Goal: Transaction & Acquisition: Purchase product/service

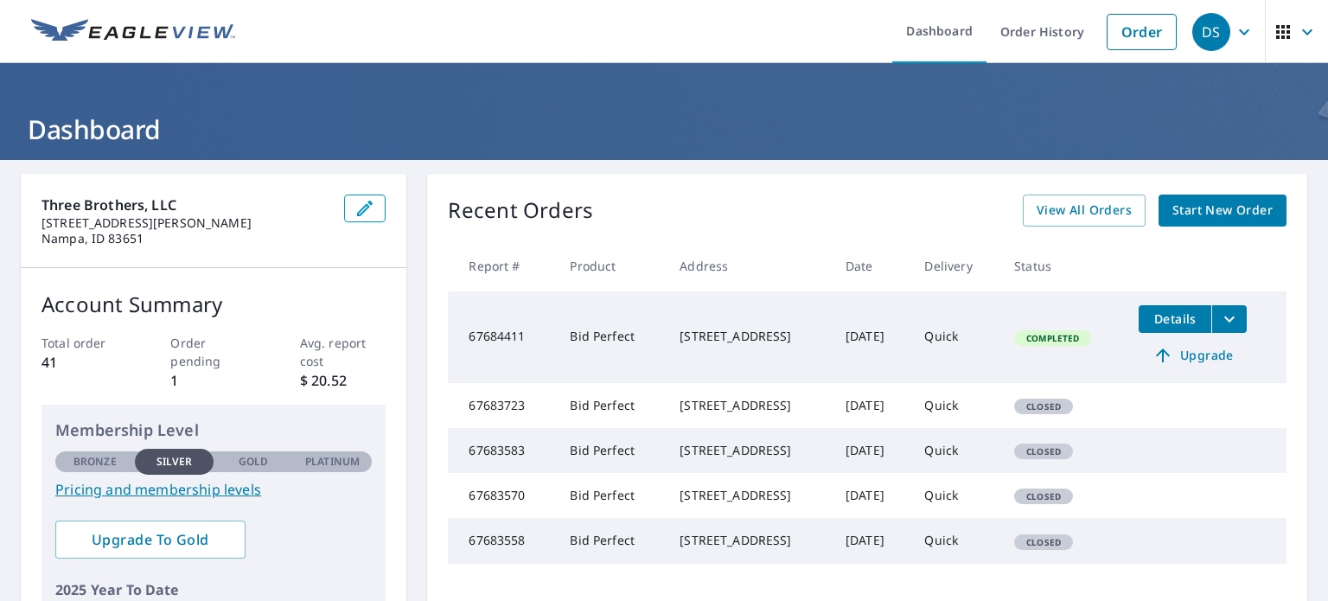
click at [1203, 220] on link "Start New Order" at bounding box center [1222, 211] width 128 height 32
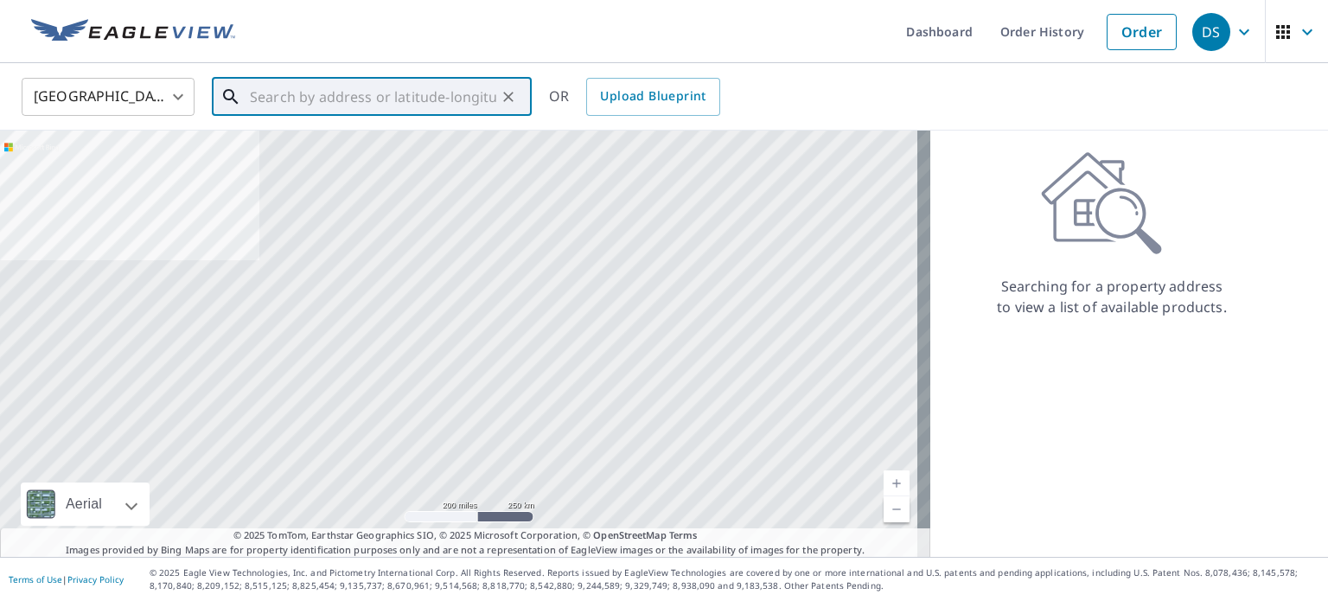
click at [444, 106] on input "text" at bounding box center [373, 97] width 246 height 48
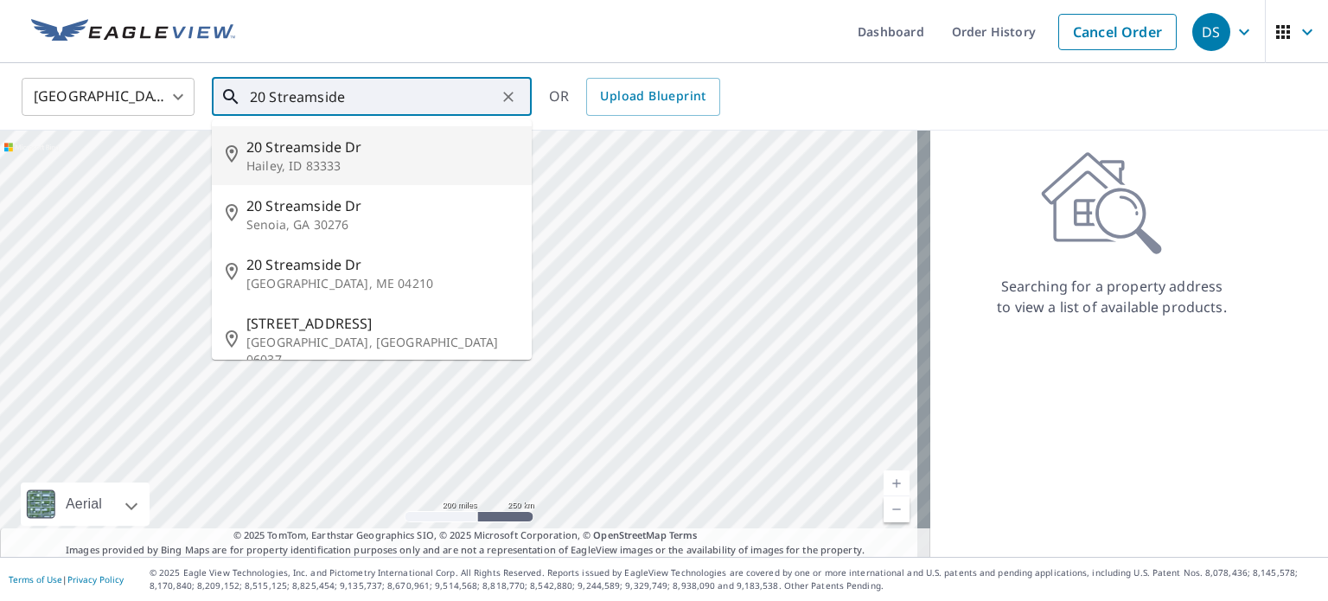
click at [412, 148] on span "20 Streamside Dr" at bounding box center [381, 147] width 271 height 21
type input "[STREET_ADDRESS][PERSON_NAME]"
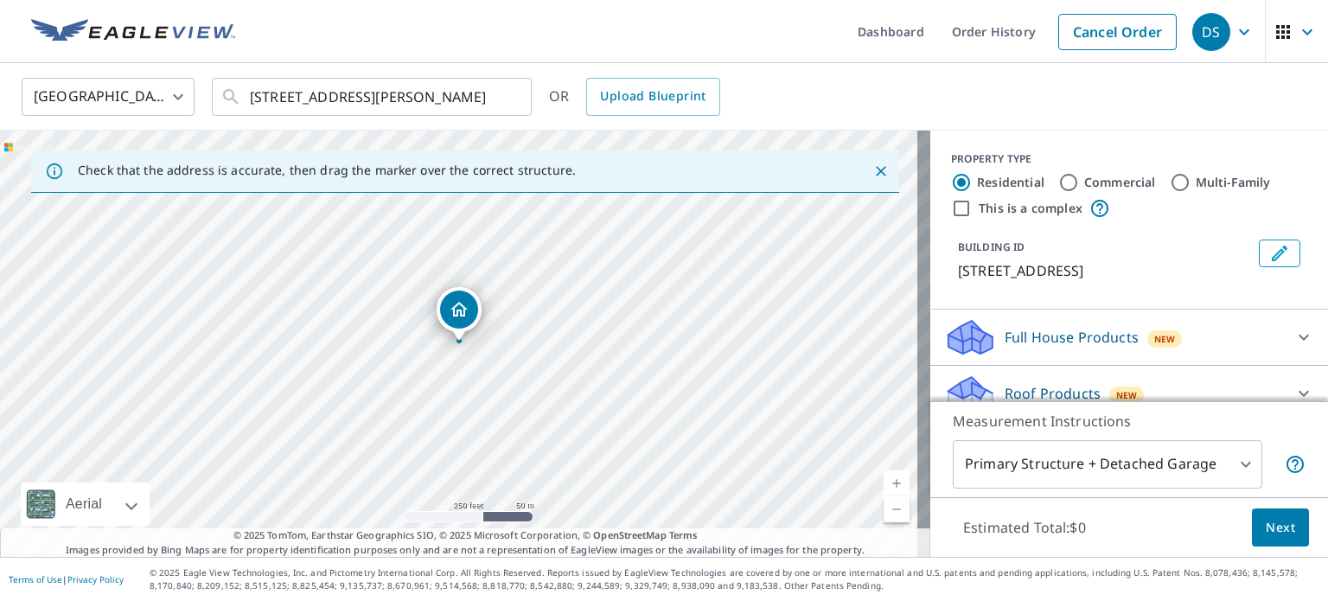
click at [1280, 526] on span "Next" at bounding box center [1280, 528] width 29 height 22
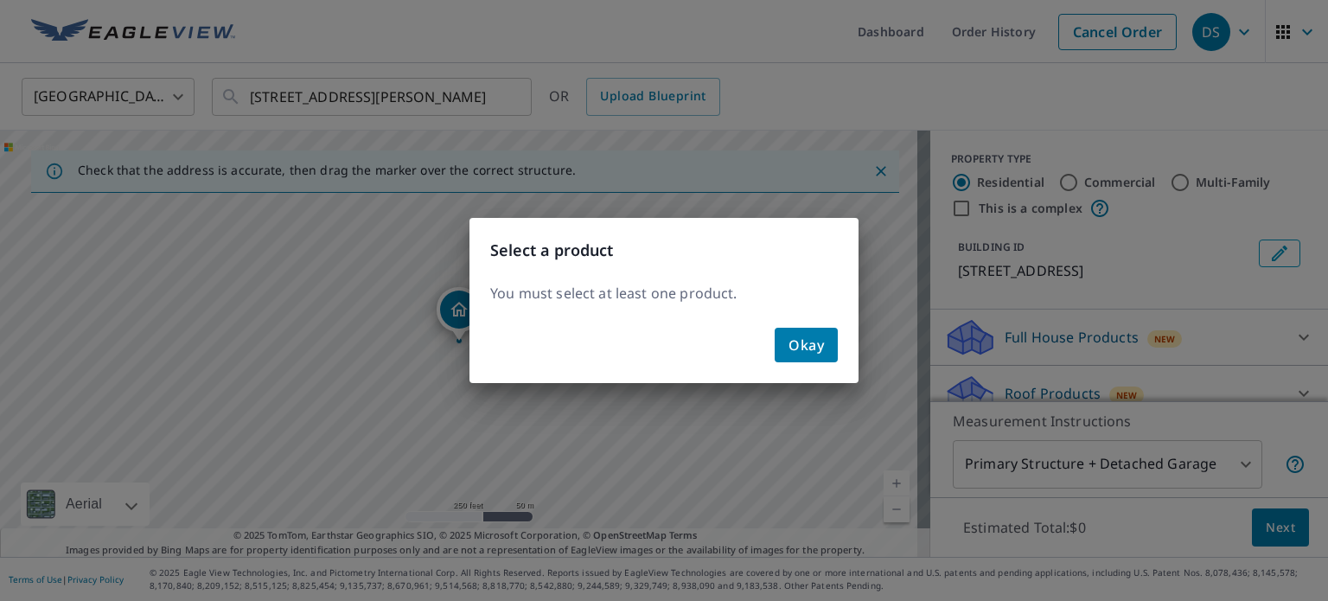
click at [806, 339] on span "Okay" at bounding box center [805, 345] width 35 height 24
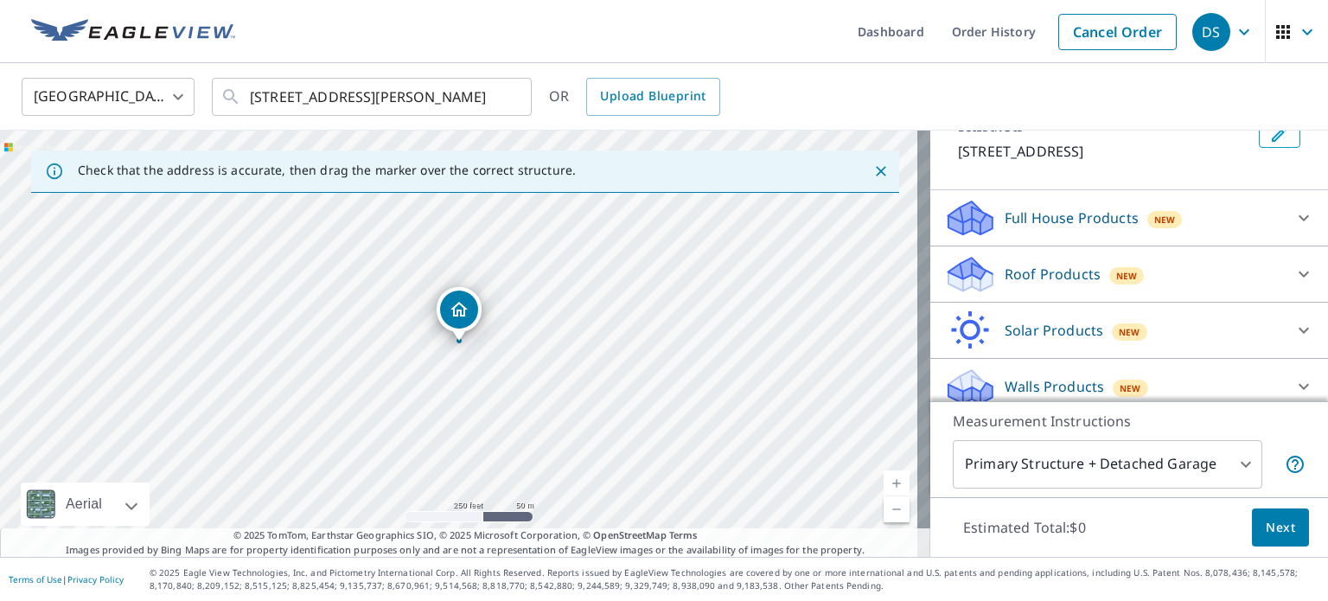
scroll to position [131, 0]
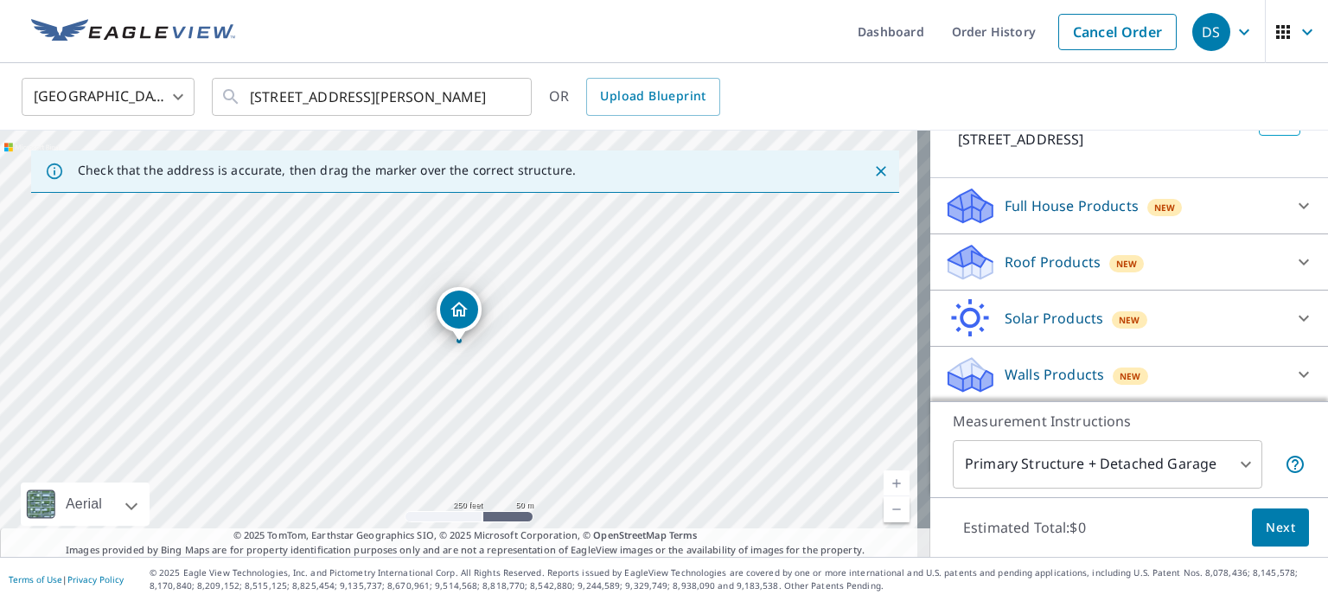
click at [1058, 254] on p "Roof Products" at bounding box center [1053, 262] width 96 height 21
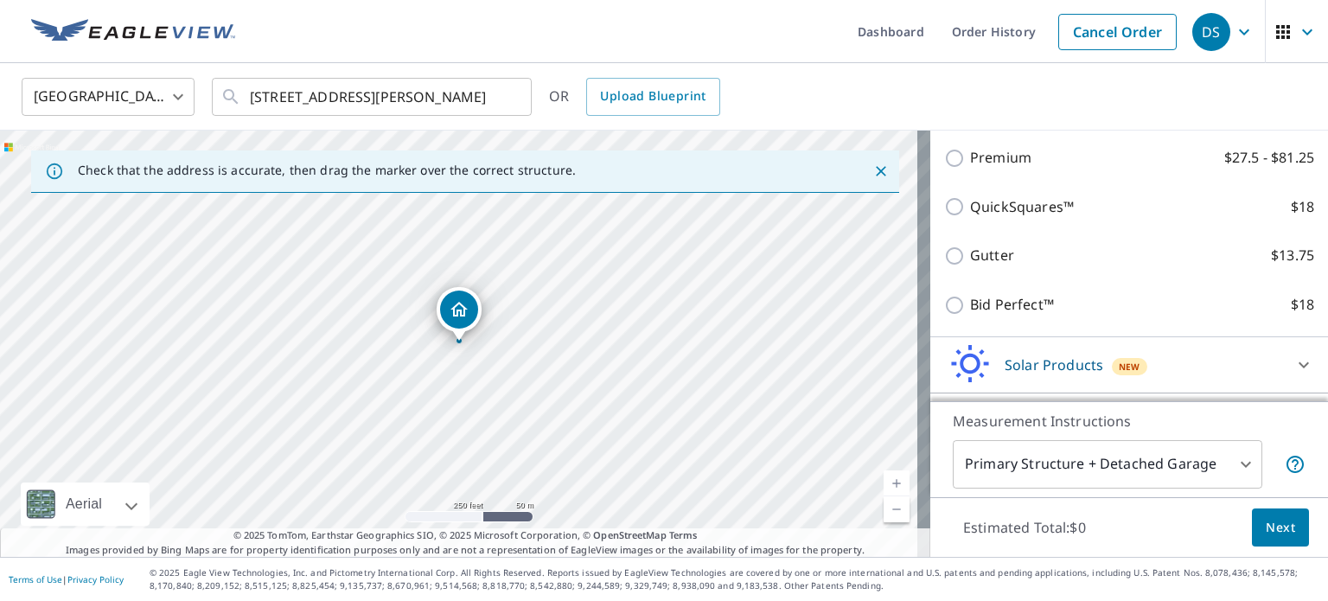
scroll to position [326, 0]
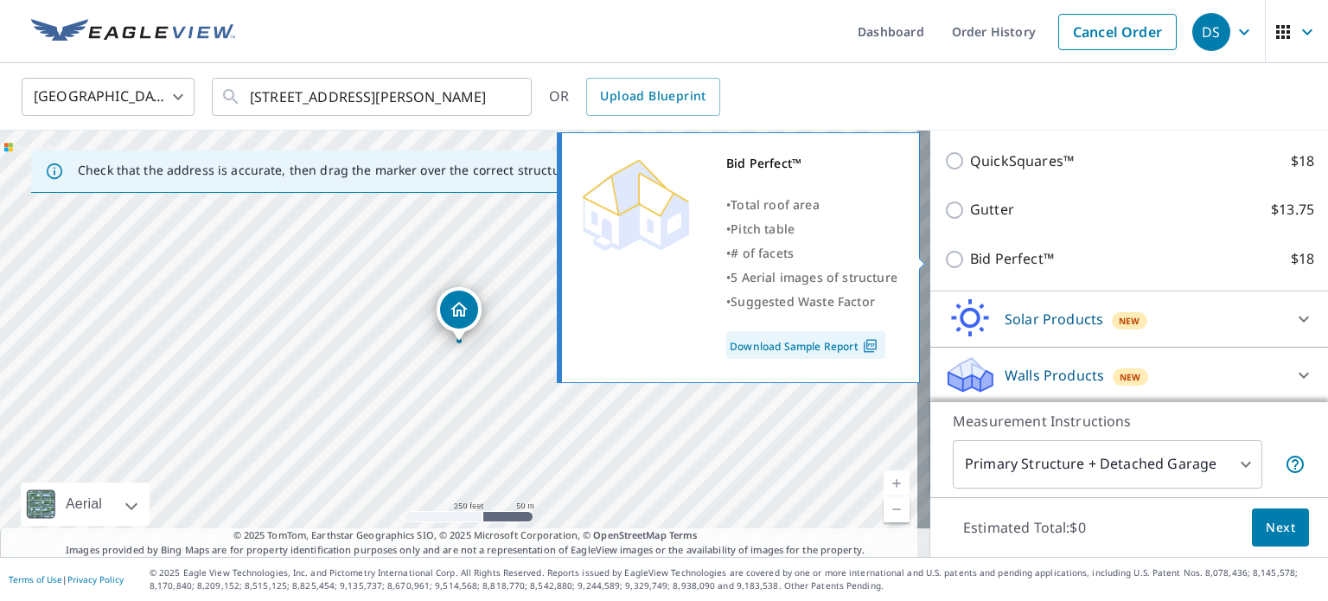
click at [944, 260] on input "Bid Perfect™ $18" at bounding box center [957, 259] width 26 height 21
checkbox input "true"
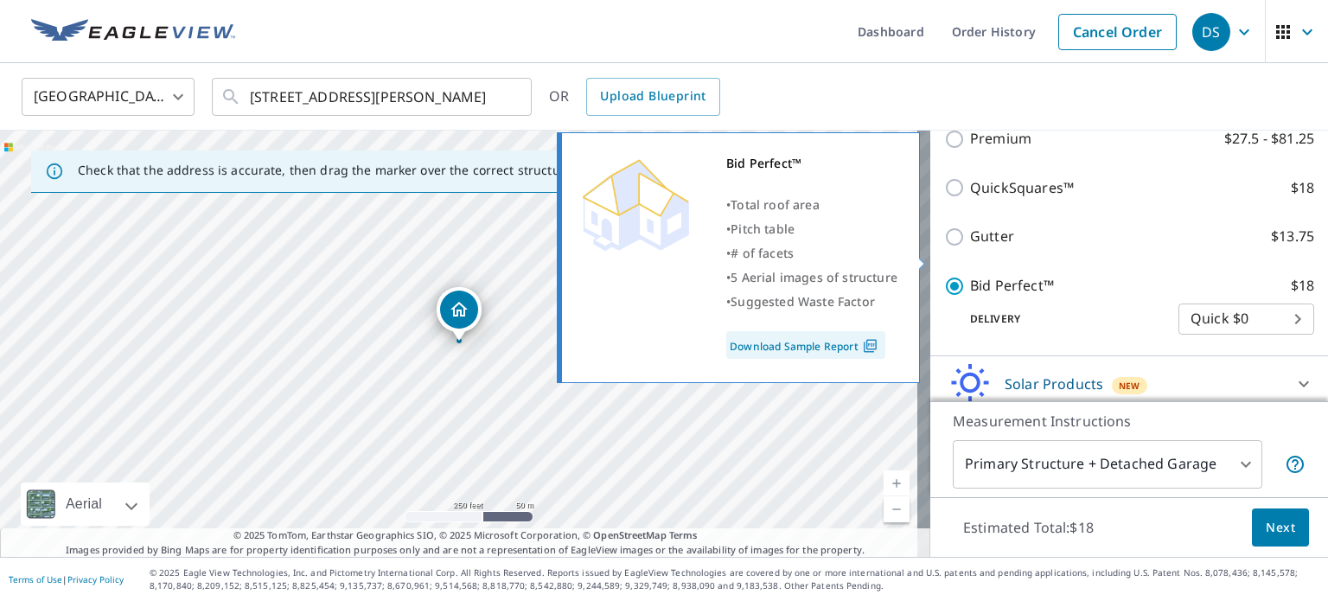
scroll to position [353, 0]
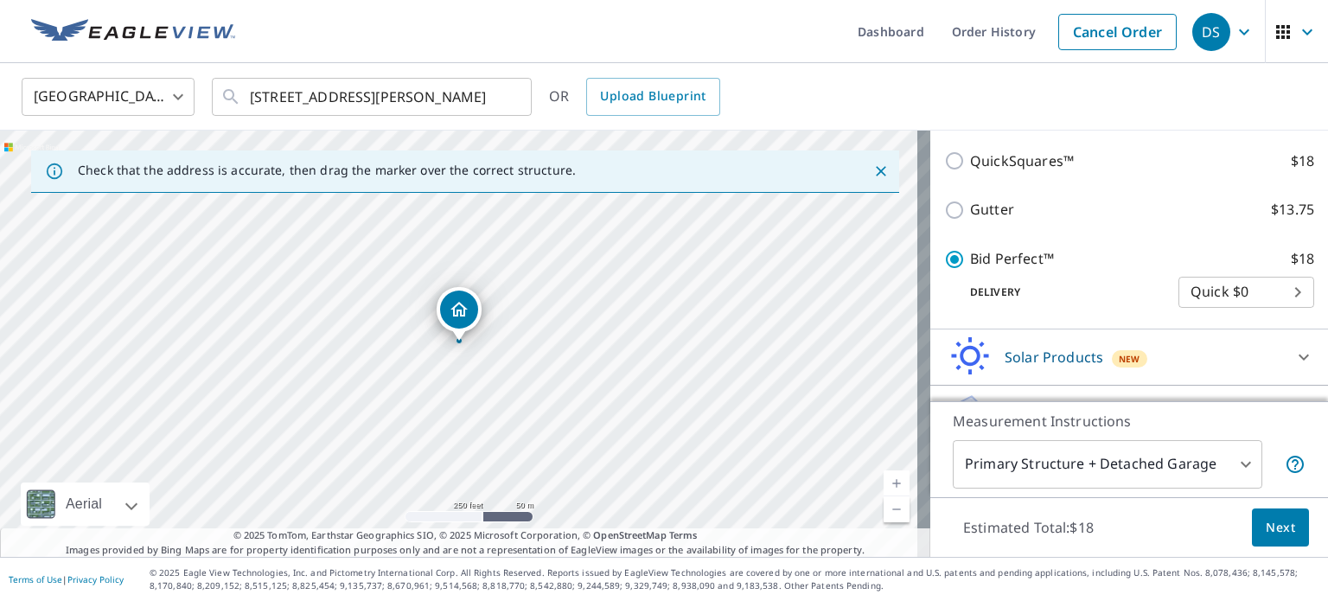
click at [1271, 528] on span "Next" at bounding box center [1280, 528] width 29 height 22
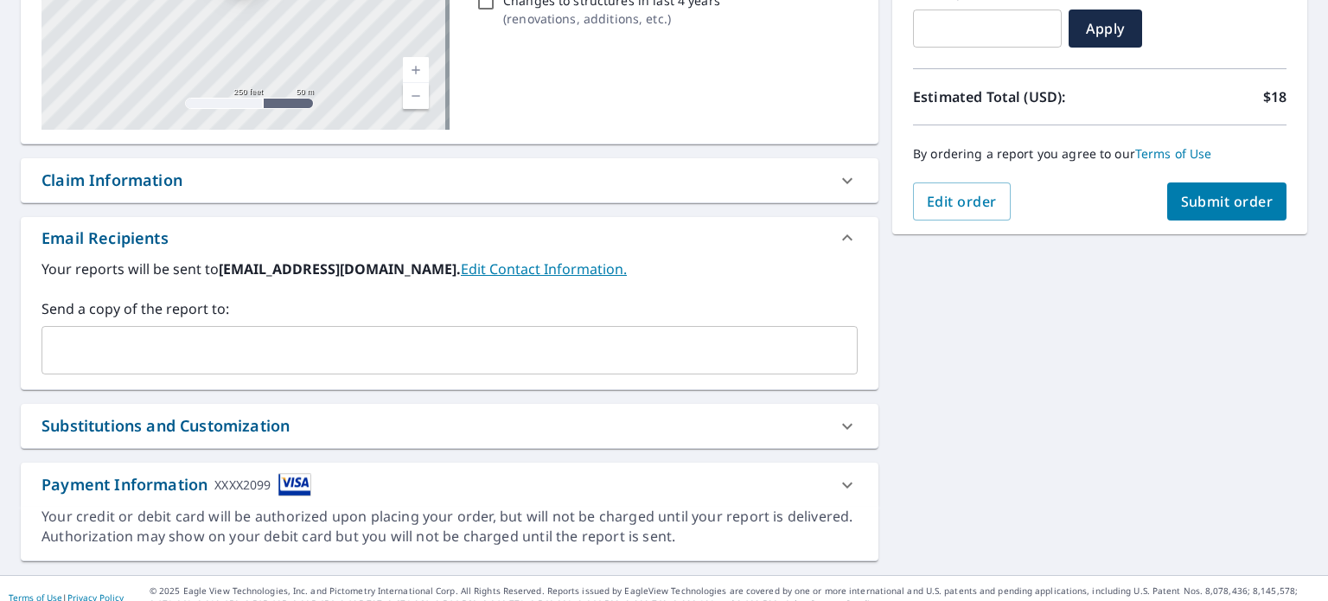
scroll to position [334, 0]
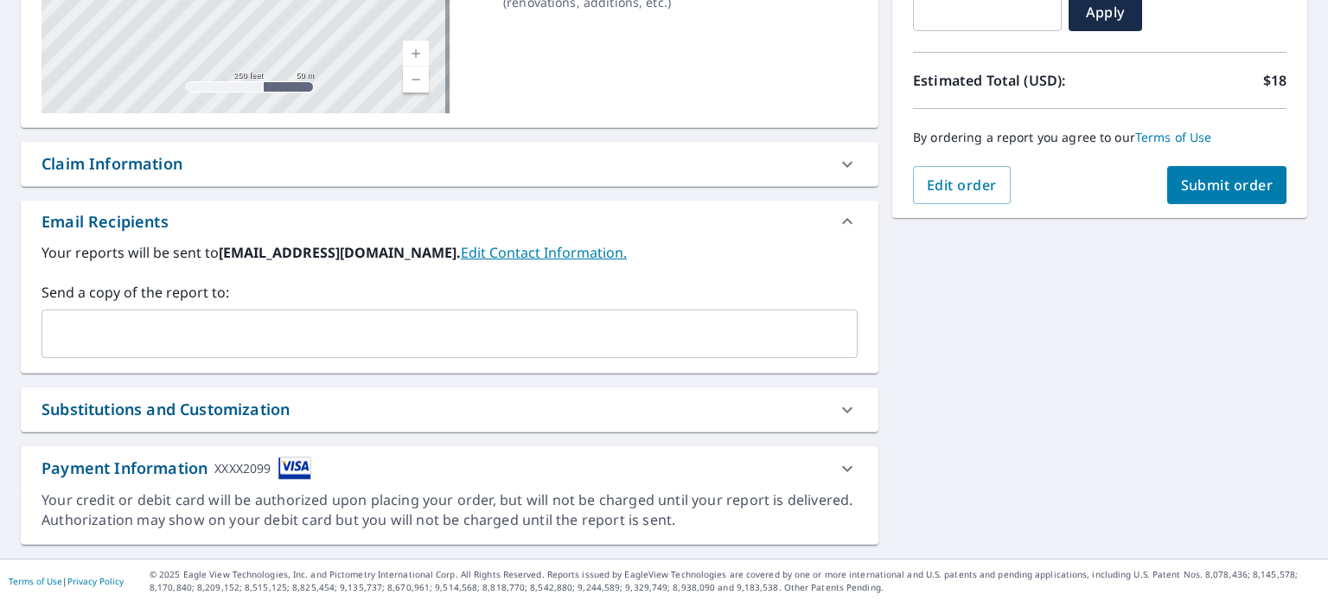
click at [297, 331] on input "text" at bounding box center [436, 333] width 775 height 33
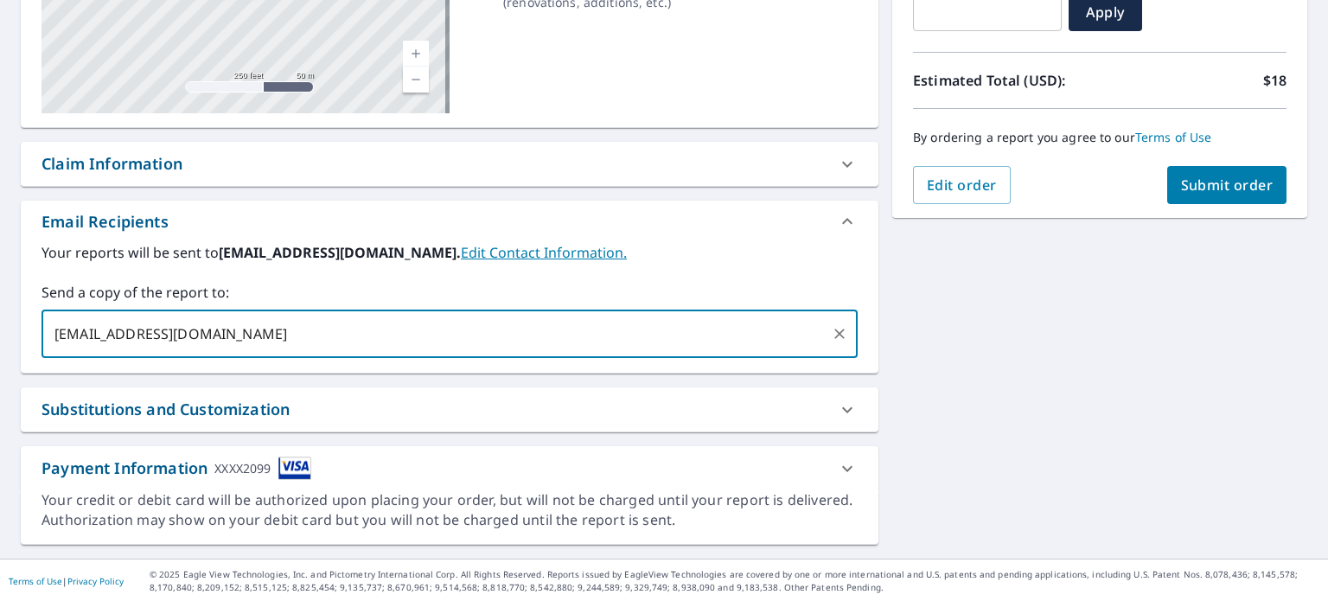
type input "[EMAIL_ADDRESS][DOMAIN_NAME]"
click at [1048, 324] on div "[STREET_ADDRESS][PERSON_NAME] A standard road map Aerial A detailed look from a…" at bounding box center [664, 192] width 1328 height 732
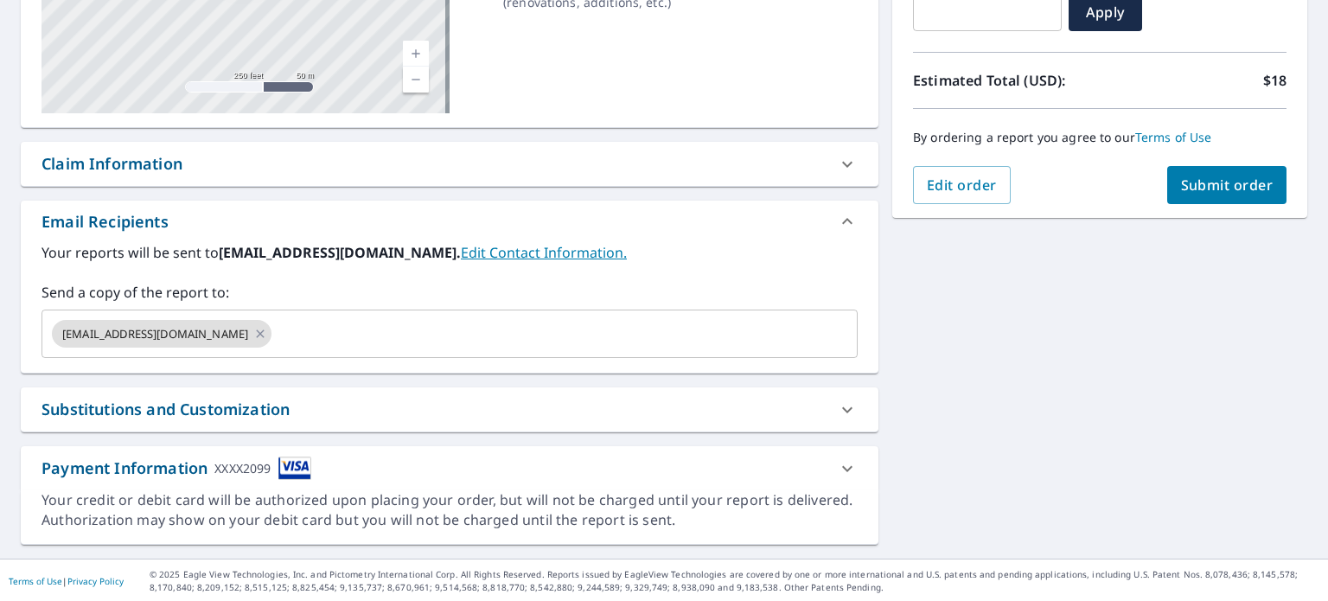
click at [1209, 189] on span "Submit order" at bounding box center [1227, 184] width 93 height 19
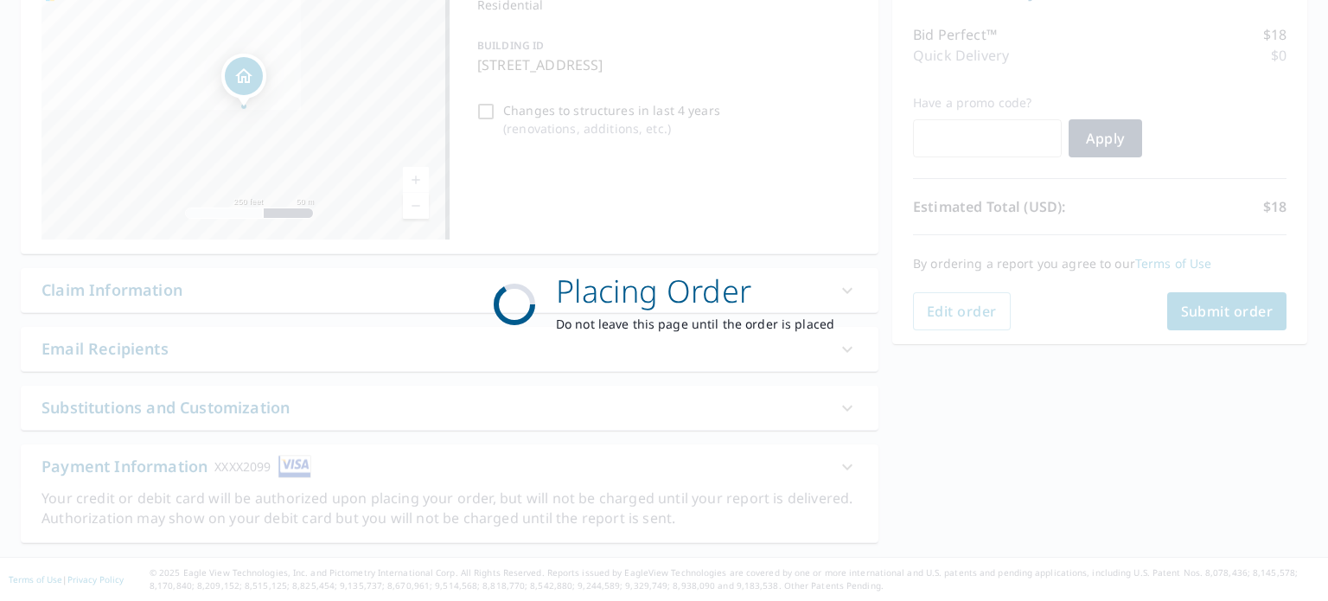
scroll to position [206, 0]
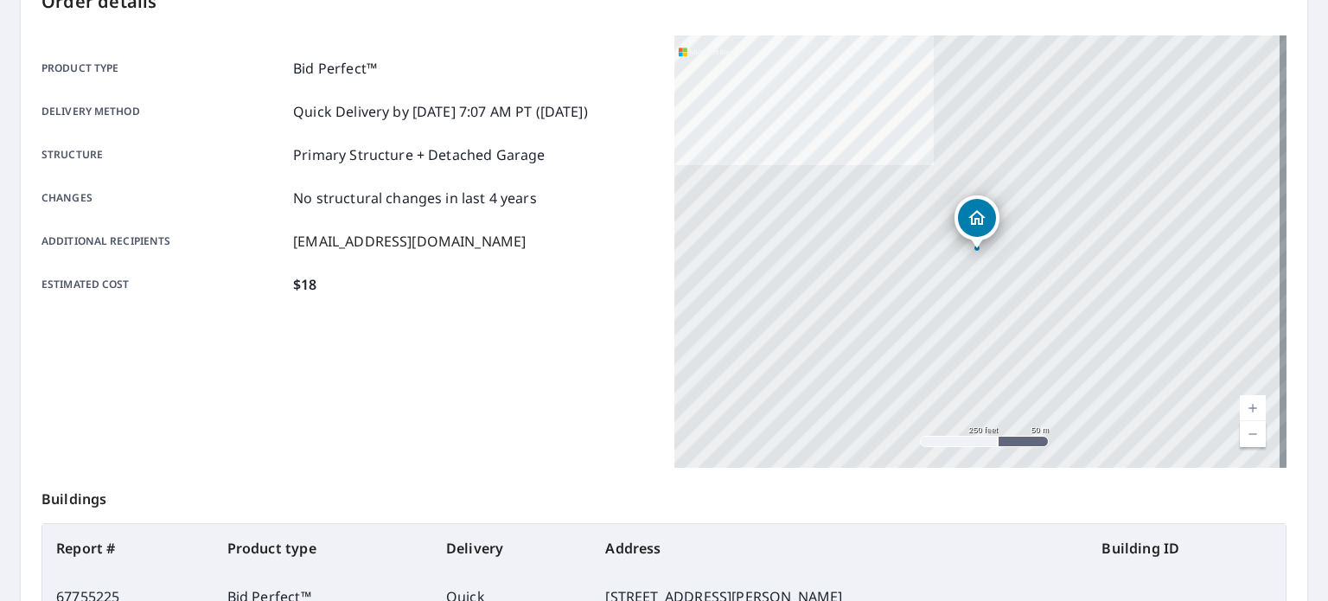
click at [1209, 189] on div "[STREET_ADDRESS][PERSON_NAME]" at bounding box center [980, 251] width 612 height 432
